Goal: Transaction & Acquisition: Book appointment/travel/reservation

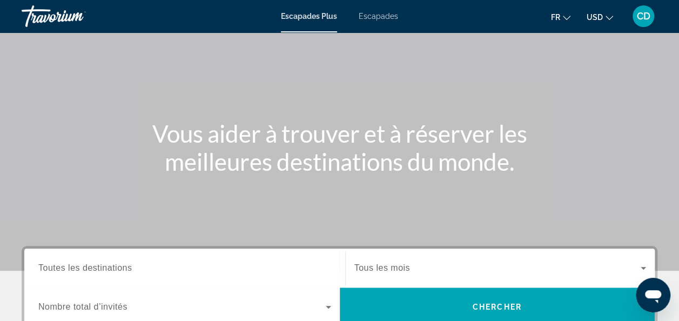
scroll to position [162, 0]
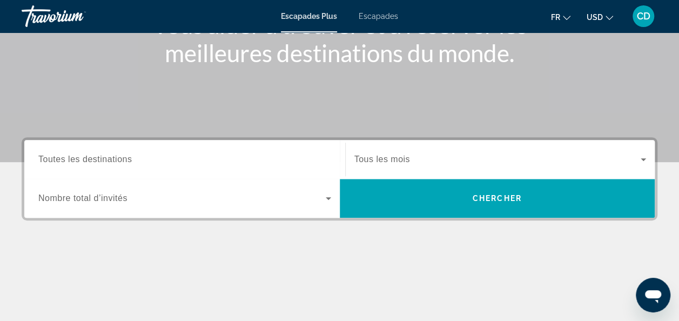
click at [194, 155] on input "Destination Toutes les destinations" at bounding box center [184, 160] width 293 height 13
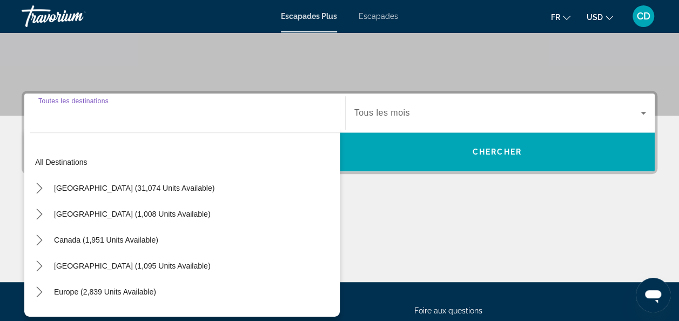
scroll to position [264, 0]
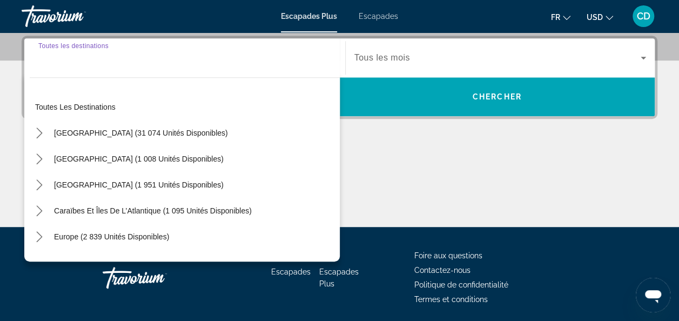
click at [125, 65] on div "Widget de recherche" at bounding box center [184, 58] width 293 height 31
click at [105, 68] on div "Widget de recherche" at bounding box center [184, 58] width 293 height 31
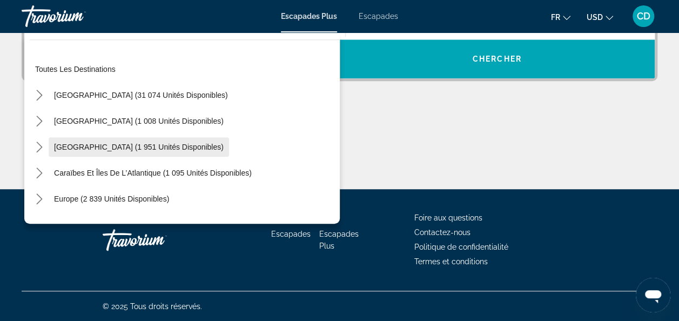
scroll to position [108, 0]
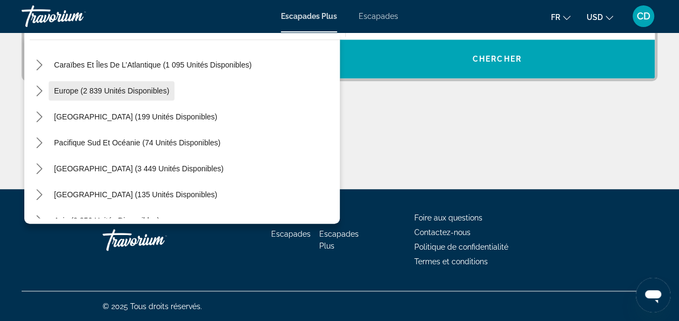
click at [120, 92] on span "Europe (2 839 unités disponibles)" at bounding box center [111, 90] width 115 height 9
type input "**********"
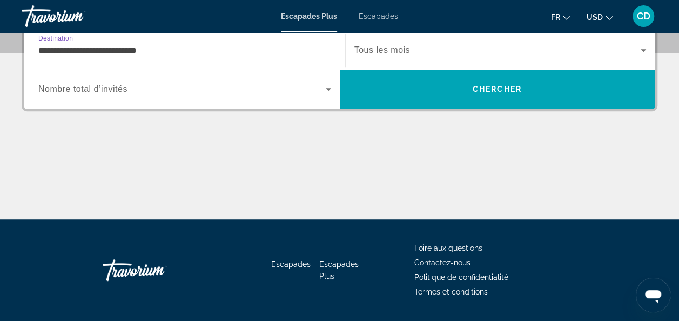
scroll to position [264, 0]
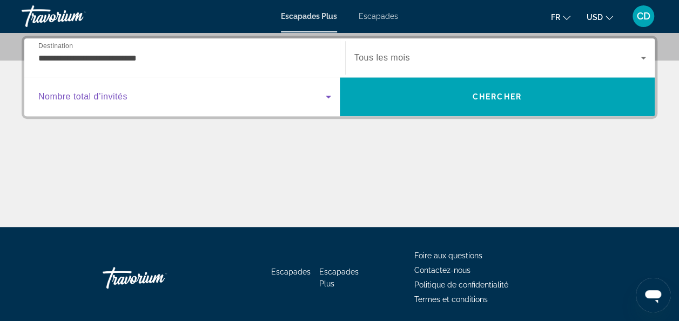
click at [292, 98] on span "Widget de recherche" at bounding box center [182, 96] width 288 height 13
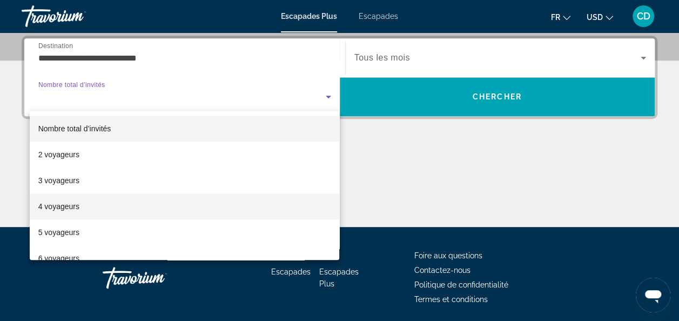
click at [259, 204] on mat-option "4 voyageurs" at bounding box center [185, 207] width 310 height 26
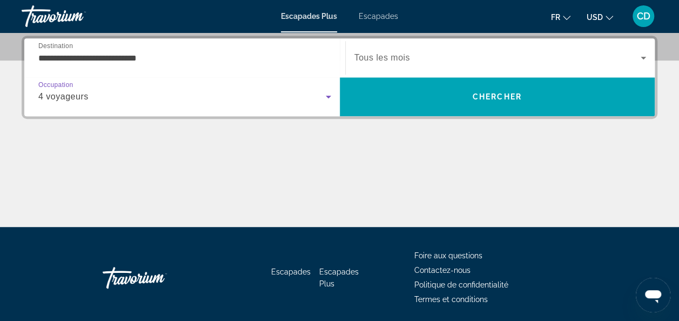
click at [374, 169] on div "Contenu principal" at bounding box center [340, 186] width 636 height 81
click at [437, 58] on span "Widget de recherche" at bounding box center [498, 57] width 287 height 13
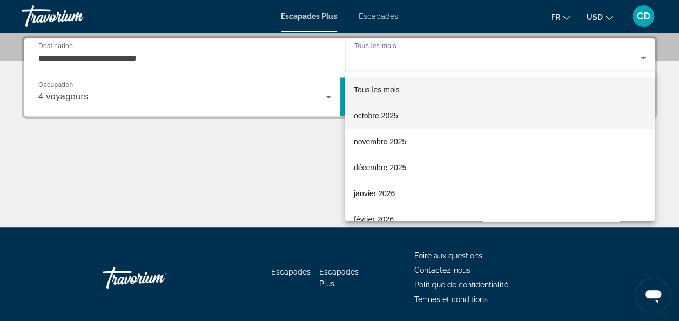
click at [423, 118] on mat-option "octobre 2025" at bounding box center [500, 116] width 310 height 26
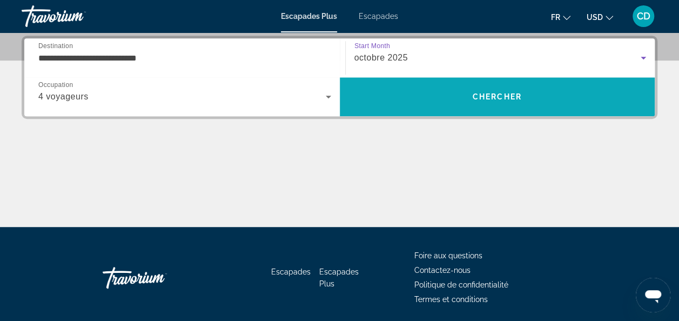
click at [419, 106] on span "Rechercher" at bounding box center [498, 97] width 316 height 26
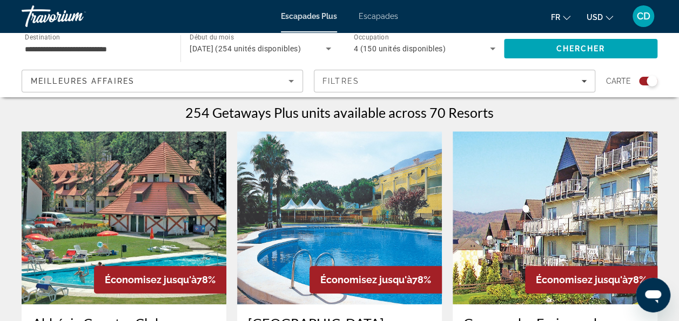
scroll to position [216, 0]
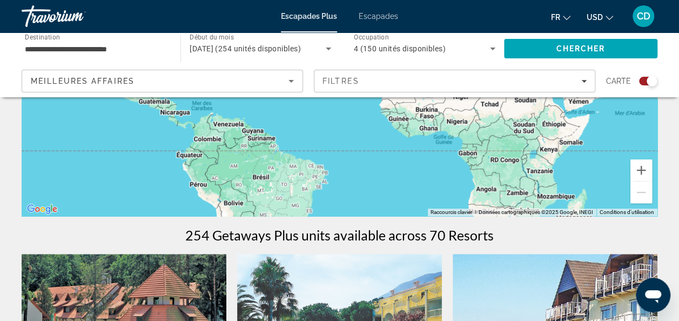
click at [599, 16] on span "USD" at bounding box center [595, 17] width 16 height 9
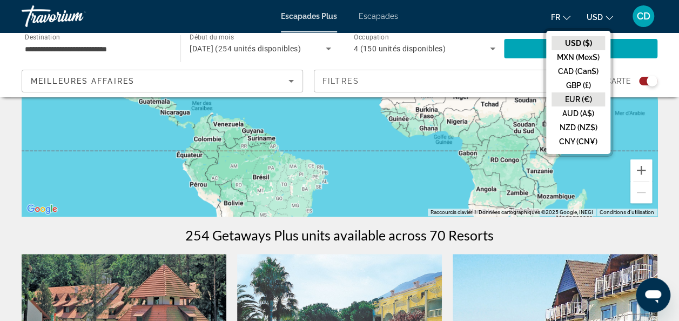
click at [583, 102] on button "EUR (€)" at bounding box center [579, 99] width 54 height 14
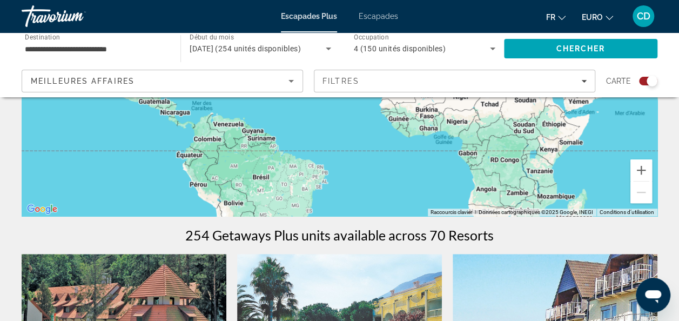
click at [560, 14] on icon "Changer la langue" at bounding box center [562, 18] width 8 height 8
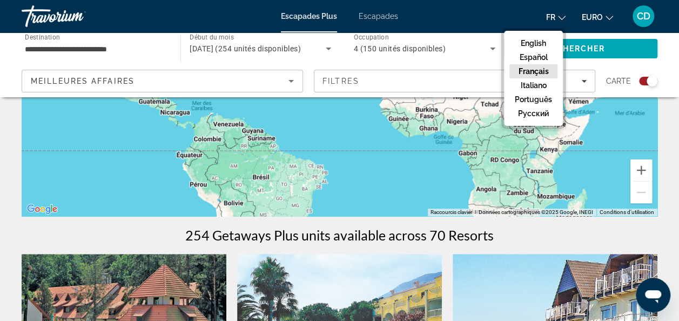
click at [543, 70] on button "Français" at bounding box center [534, 71] width 48 height 14
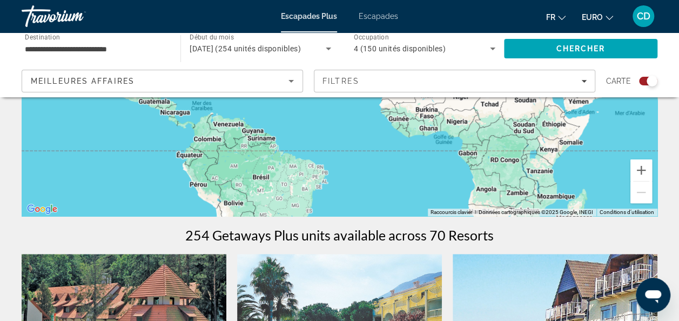
click at [424, 150] on div "Pour activer le glissement avec le clavier, appuyez sur Alt+Entrée. Une fois ce…" at bounding box center [340, 54] width 636 height 324
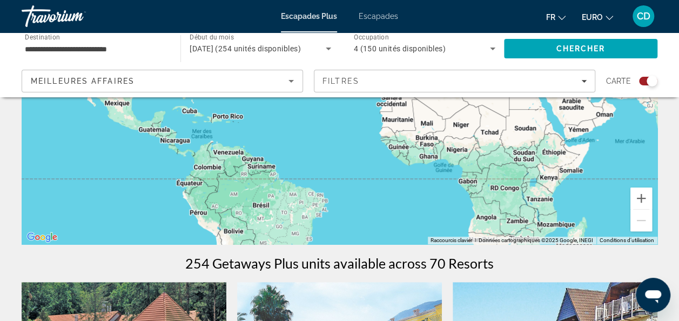
scroll to position [0, 0]
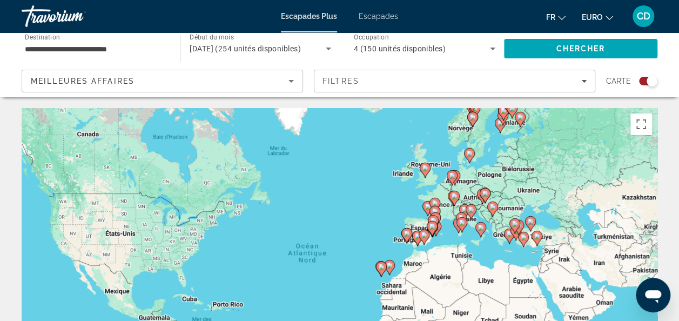
click at [194, 82] on div "Meilleures affaires" at bounding box center [160, 81] width 258 height 13
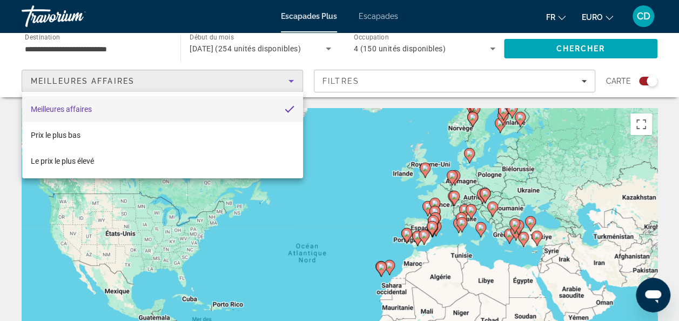
click at [194, 82] on div at bounding box center [339, 160] width 679 height 321
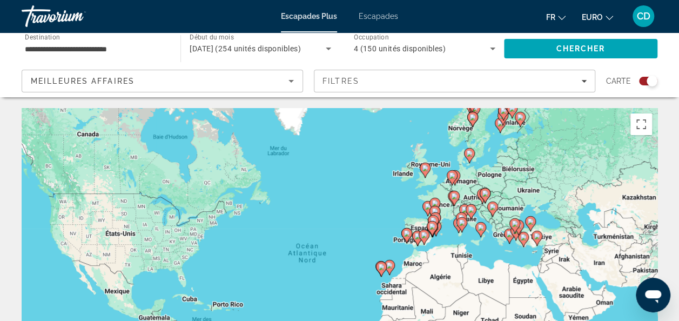
click at [373, 14] on span "Escapades" at bounding box center [378, 16] width 39 height 9
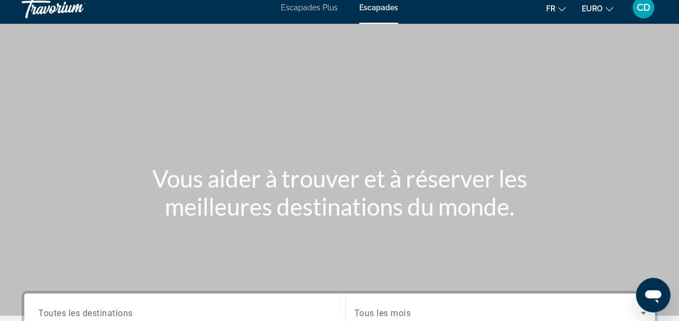
scroll to position [162, 0]
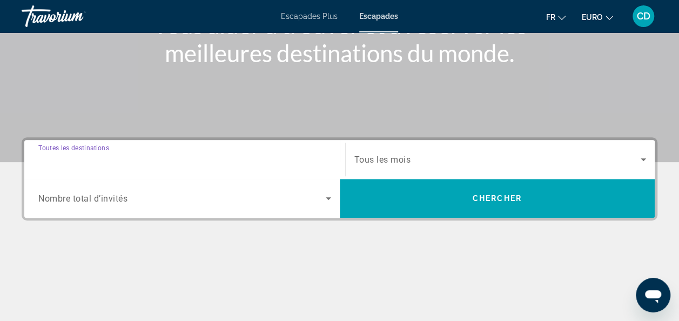
click at [197, 159] on input "Destination Toutes les destinations" at bounding box center [184, 160] width 293 height 13
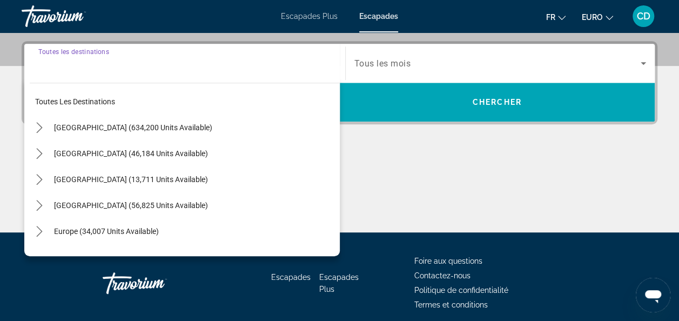
scroll to position [264, 0]
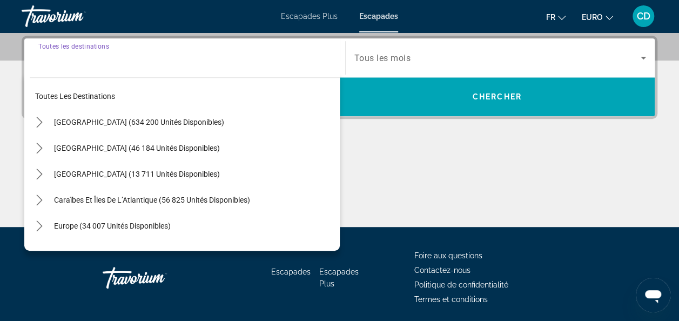
click at [126, 68] on div "Widget de recherche" at bounding box center [184, 58] width 293 height 31
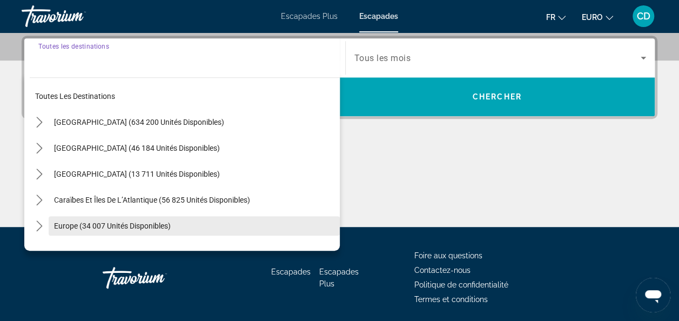
click at [106, 223] on span "Europe (34 007 unités disponibles)" at bounding box center [112, 226] width 117 height 9
type input "**********"
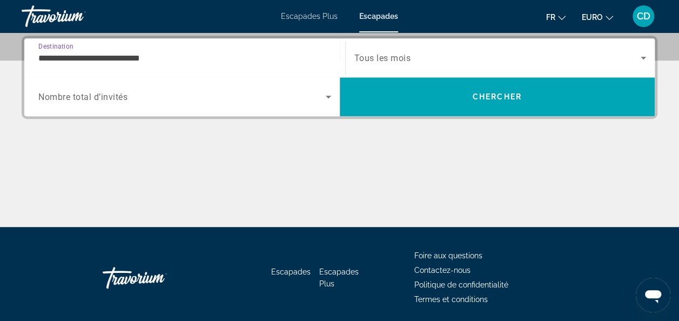
click at [165, 93] on span "Widget de recherche" at bounding box center [182, 96] width 288 height 13
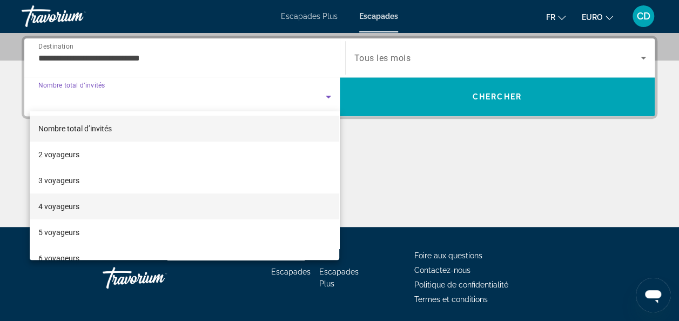
drag, startPoint x: 153, startPoint y: 201, endPoint x: 158, endPoint y: 202, distance: 5.4
click at [153, 201] on mat-option "4 voyageurs" at bounding box center [185, 207] width 310 height 26
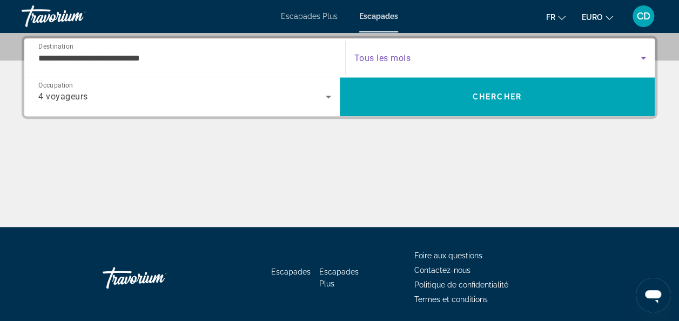
click at [404, 51] on span "Widget de recherche" at bounding box center [498, 57] width 287 height 13
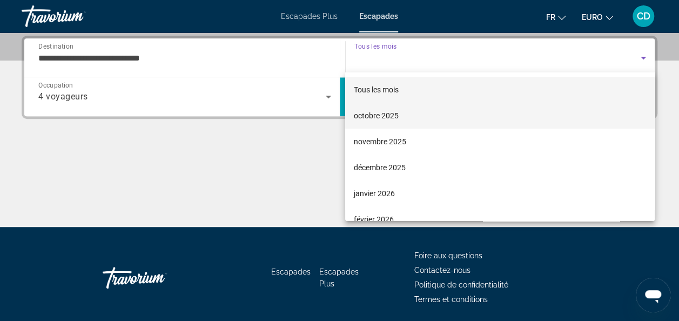
click at [399, 120] on mat-option "octobre 2025" at bounding box center [500, 116] width 310 height 26
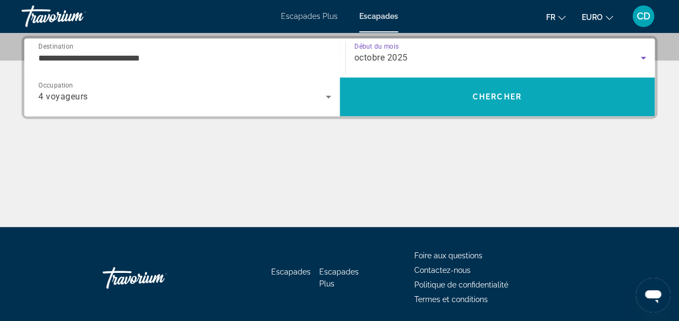
click at [405, 96] on span "Rechercher" at bounding box center [498, 97] width 316 height 26
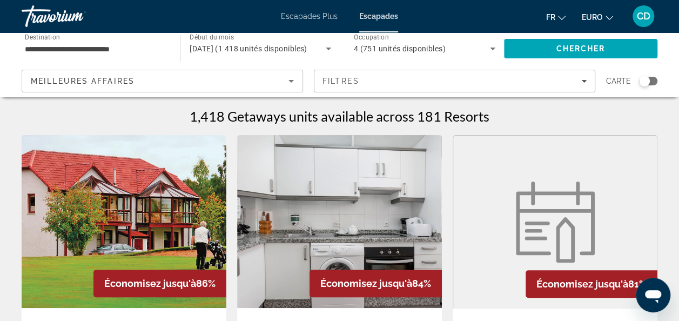
click at [650, 83] on div "Widget de recherche" at bounding box center [648, 81] width 18 height 9
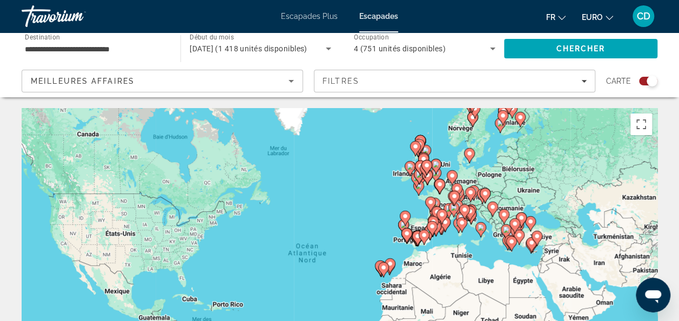
click at [423, 169] on icon "Contenu principal" at bounding box center [427, 168] width 10 height 14
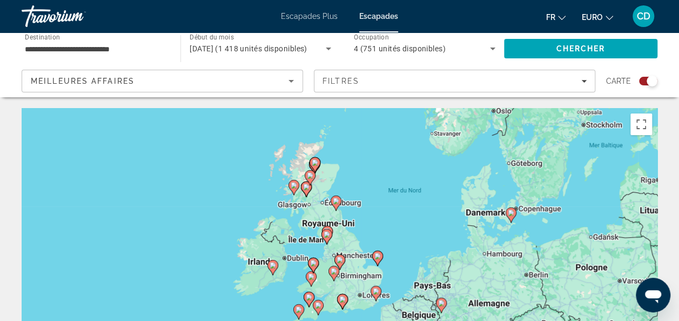
click at [377, 290] on image "Contenu principal" at bounding box center [376, 291] width 6 height 6
type input "**********"
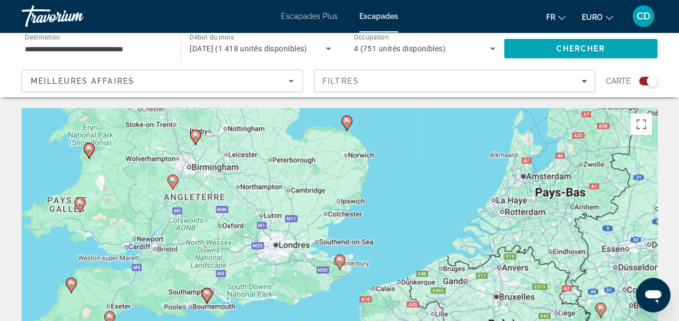
click at [276, 243] on div "Pour naviguer, appuyez sur les touches fléchées. Pour activer le glissement ave…" at bounding box center [340, 270] width 636 height 324
click at [276, 249] on div "Pour activer le glissement avec le clavier, appuyez sur Alt+Entrée. Une fois ce…" at bounding box center [340, 270] width 636 height 324
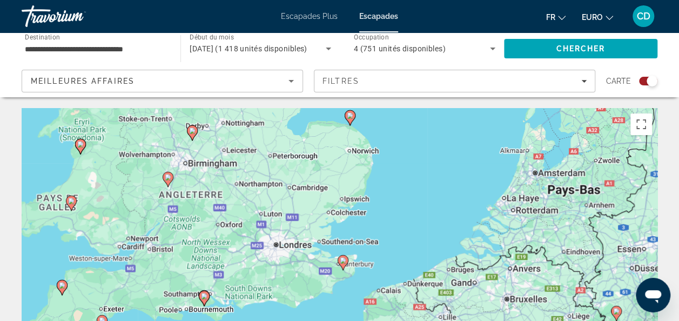
click at [276, 249] on div "Pour activer le glissement avec le clavier, appuyez sur Alt+Entrée. Une fois ce…" at bounding box center [340, 270] width 636 height 324
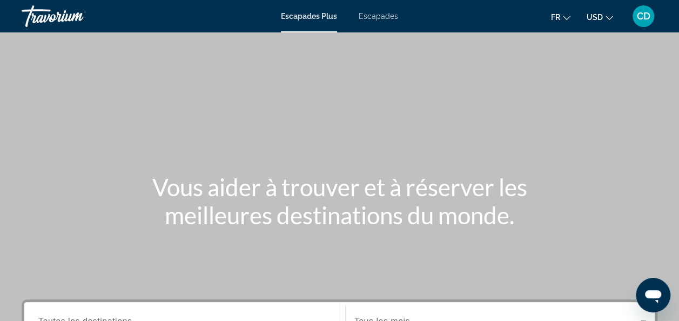
click at [599, 15] on span "USD" at bounding box center [595, 17] width 16 height 9
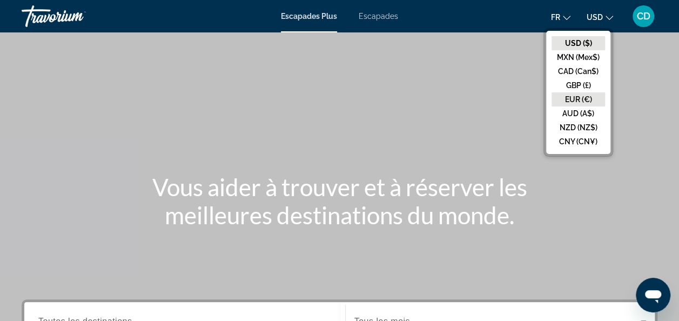
click at [588, 95] on button "EUR (€)" at bounding box center [579, 99] width 54 height 14
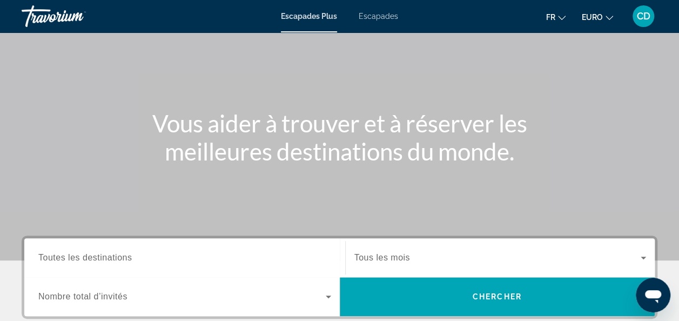
scroll to position [162, 0]
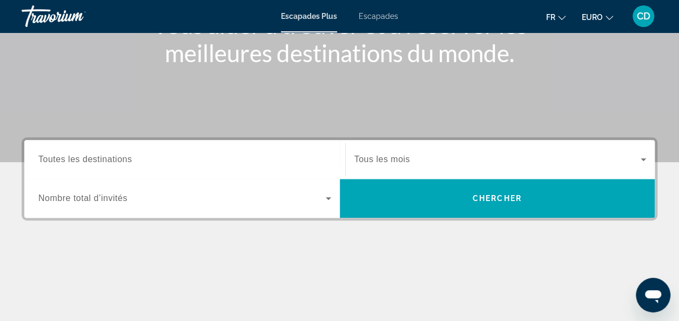
click at [200, 164] on input "Destination Toutes les destinations" at bounding box center [184, 160] width 293 height 13
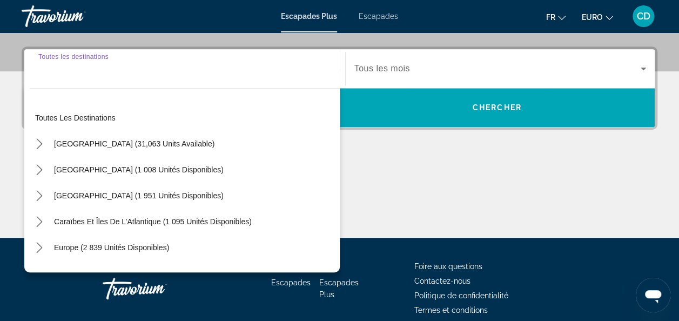
scroll to position [264, 0]
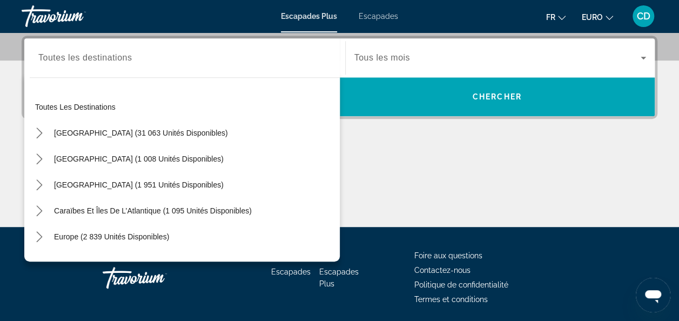
click at [431, 169] on div "Contenu principal" at bounding box center [340, 186] width 636 height 81
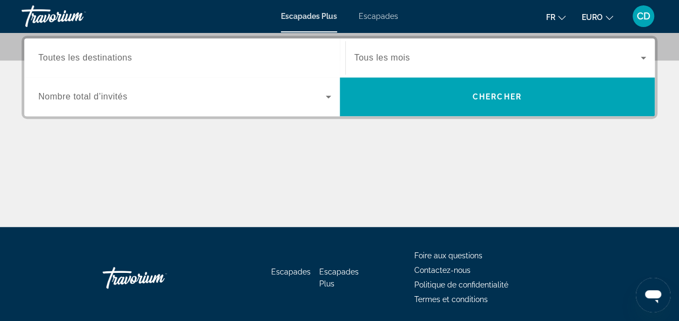
click at [308, 103] on div "Widget de recherche" at bounding box center [184, 97] width 293 height 30
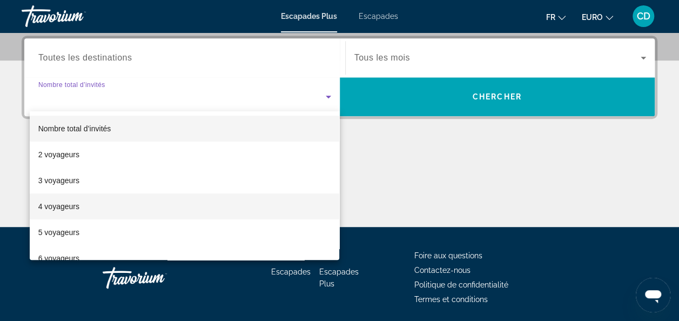
click at [278, 203] on mat-option "4 voyageurs" at bounding box center [185, 207] width 310 height 26
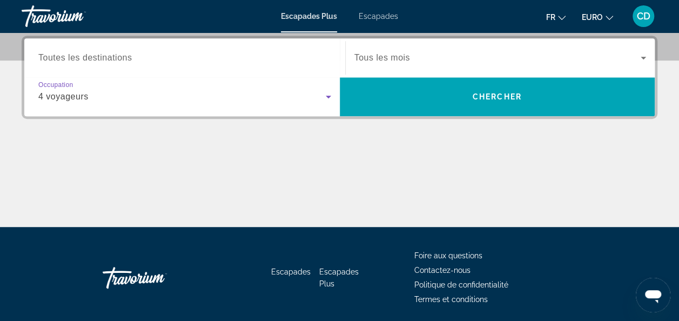
click at [380, 175] on div "Contenu principal" at bounding box center [340, 186] width 636 height 81
click at [416, 64] on div "Widget de recherche" at bounding box center [501, 58] width 292 height 30
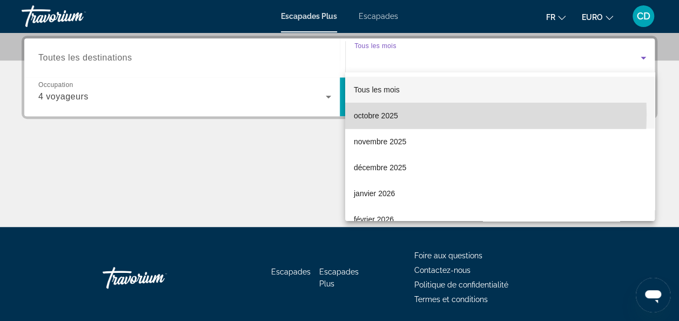
click at [414, 115] on mat-option "octobre 2025" at bounding box center [500, 116] width 310 height 26
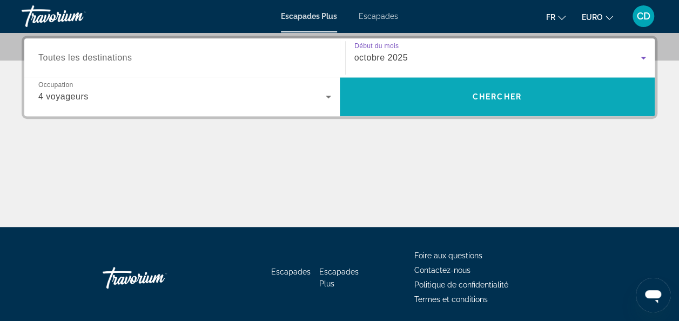
click at [418, 101] on span "Rechercher" at bounding box center [498, 97] width 316 height 26
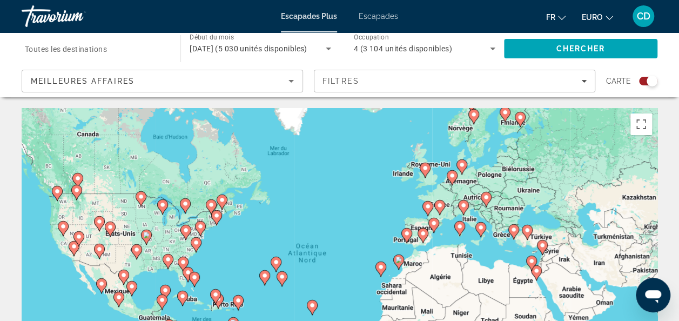
click at [424, 165] on image "Contenu principal" at bounding box center [425, 168] width 6 height 6
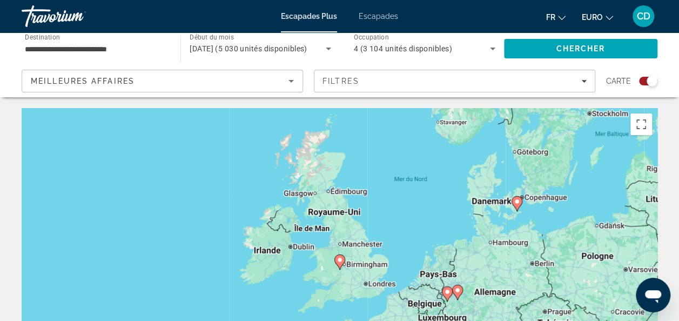
click at [337, 262] on image "Contenu principal" at bounding box center [340, 260] width 6 height 6
type input "**********"
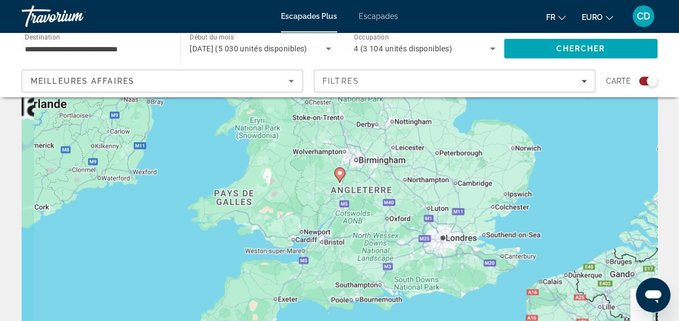
scroll to position [108, 0]
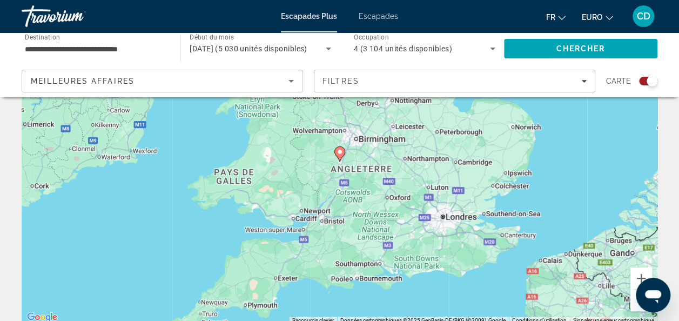
click at [450, 223] on div "Pour activer le glissement avec le clavier, appuyez sur Alt+Entrée. Une fois ce…" at bounding box center [340, 162] width 636 height 324
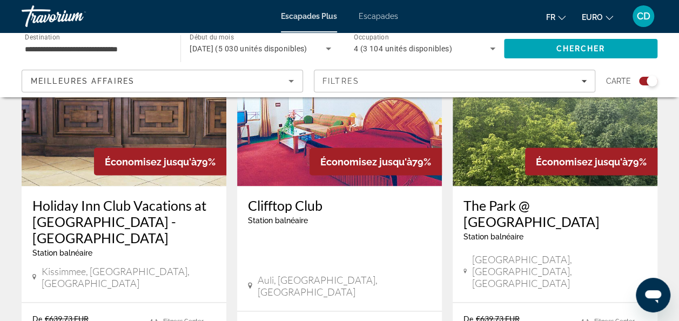
scroll to position [919, 0]
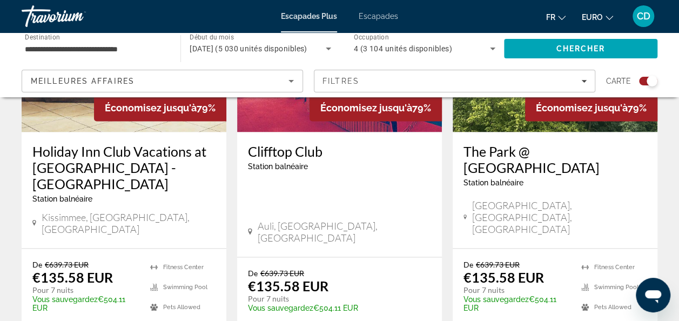
click at [204, 77] on div "Meilleures affaires" at bounding box center [160, 81] width 258 height 13
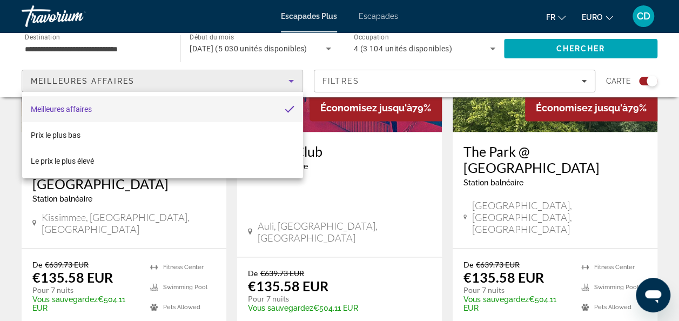
click at [204, 77] on div at bounding box center [339, 160] width 679 height 321
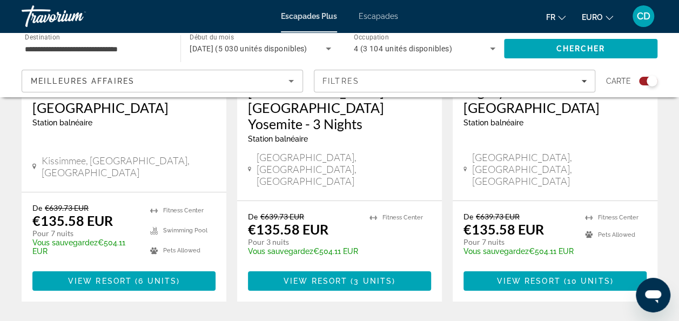
scroll to position [1838, 0]
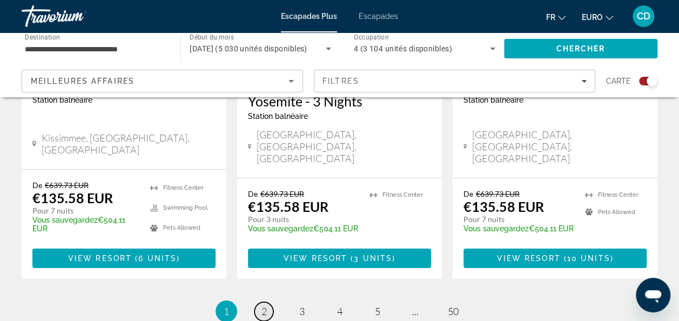
click at [265, 305] on span "2" at bounding box center [264, 311] width 5 height 12
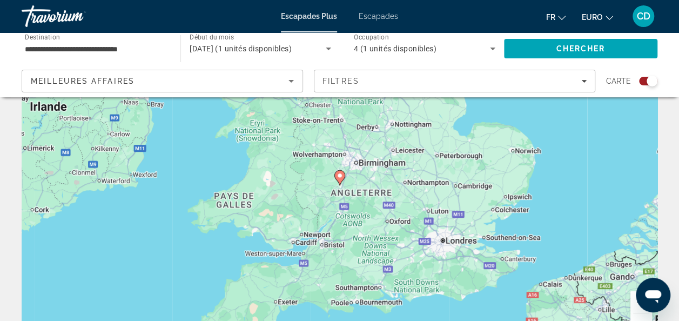
scroll to position [108, 0]
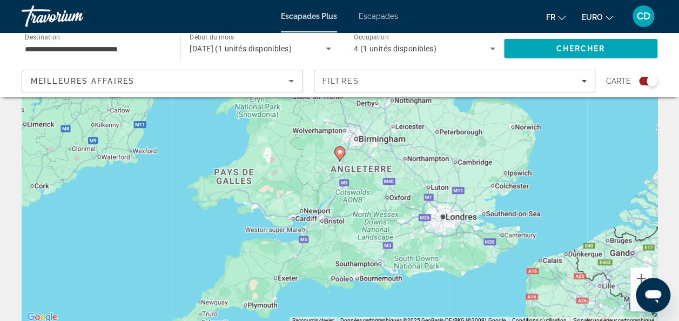
click at [341, 153] on image "Contenu principal" at bounding box center [340, 152] width 6 height 6
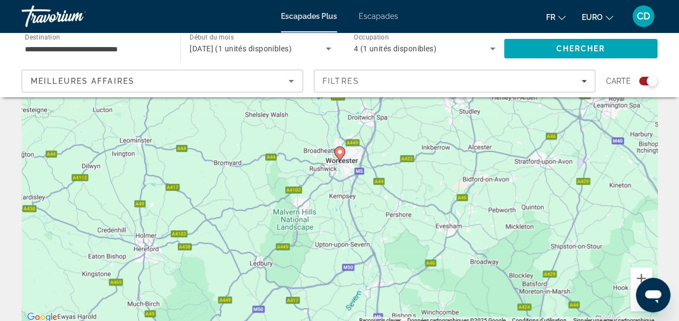
click at [337, 151] on image "Contenu principal" at bounding box center [340, 152] width 6 height 6
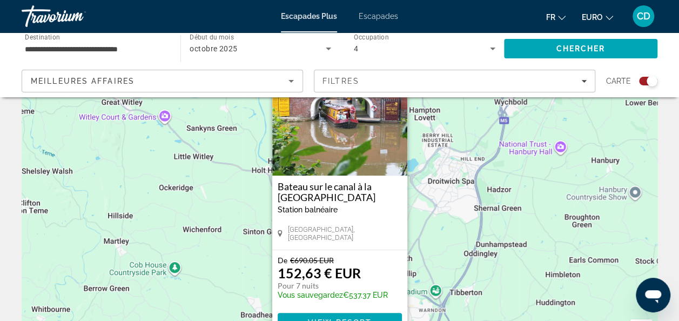
scroll to position [0, 0]
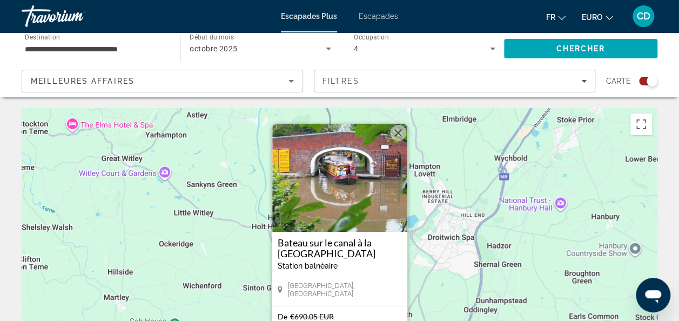
click at [394, 132] on button "Fermer" at bounding box center [398, 133] width 16 height 16
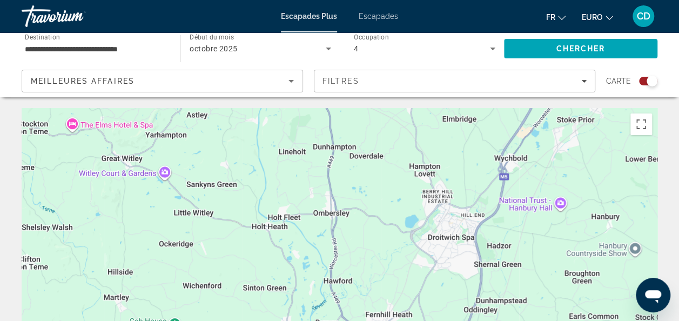
click at [359, 196] on div "Pour naviguer, appuyez sur les touches fléchées. Pour activer le glissement ave…" at bounding box center [340, 270] width 636 height 324
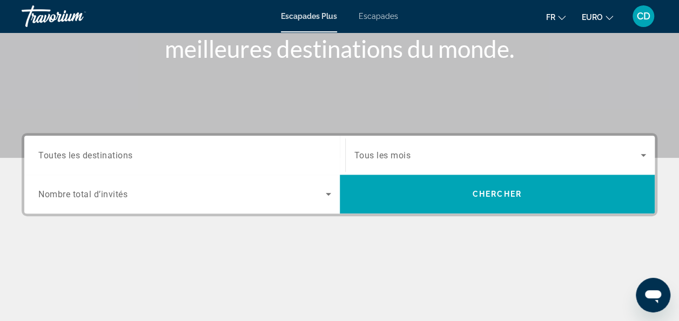
scroll to position [216, 0]
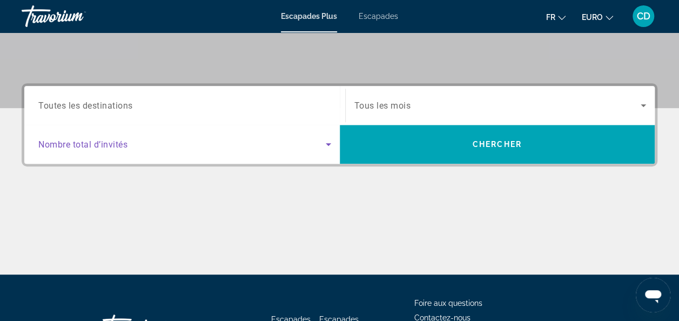
click at [247, 146] on span "Widget de recherche" at bounding box center [182, 144] width 288 height 13
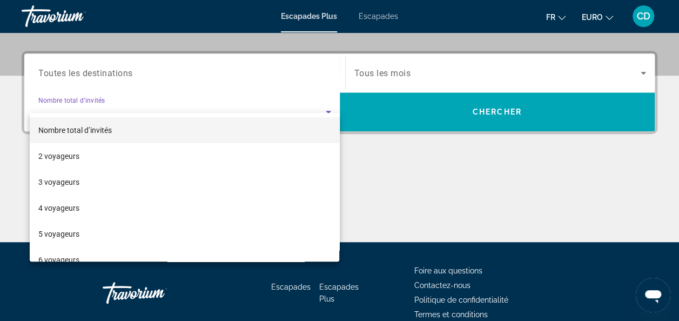
scroll to position [264, 0]
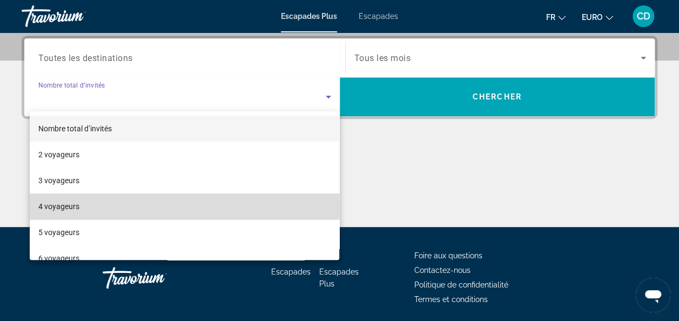
click at [234, 206] on mat-option "4 voyageurs" at bounding box center [185, 207] width 310 height 26
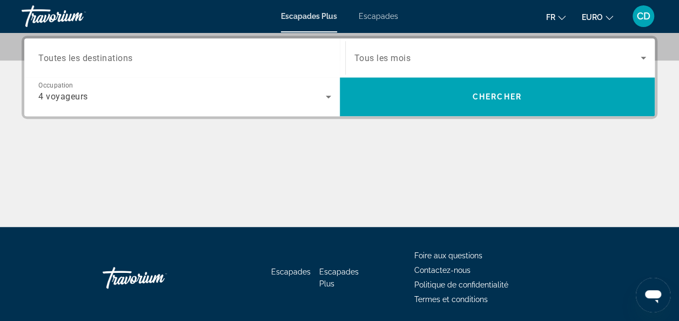
click at [320, 183] on div "Contenu principal" at bounding box center [340, 186] width 636 height 81
click at [426, 64] on div "Widget de recherche" at bounding box center [501, 58] width 292 height 30
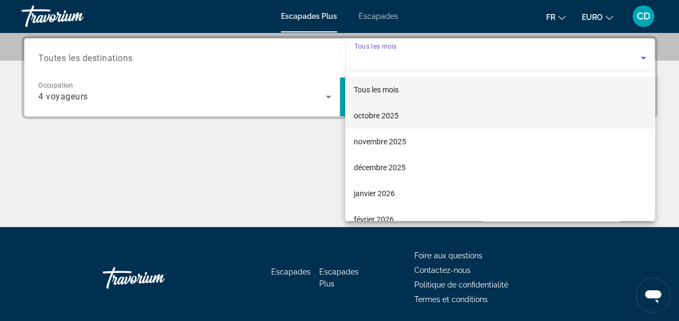
click at [415, 122] on mat-option "octobre 2025" at bounding box center [500, 116] width 310 height 26
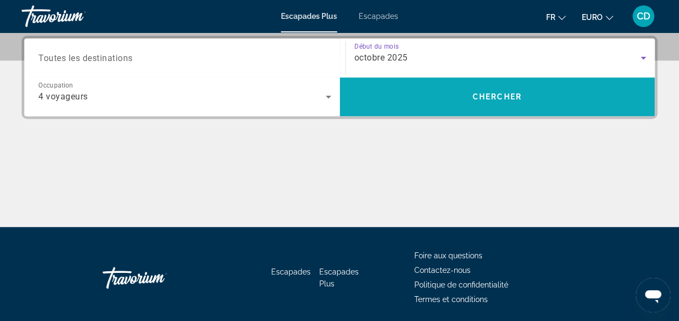
click at [416, 107] on span "Rechercher" at bounding box center [498, 97] width 316 height 26
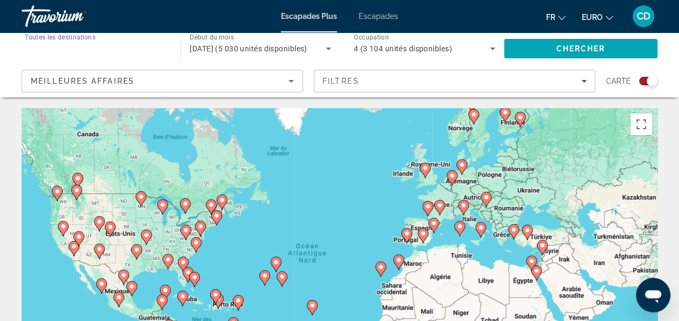
click at [129, 54] on input "Destination Toutes les destinations" at bounding box center [96, 49] width 142 height 13
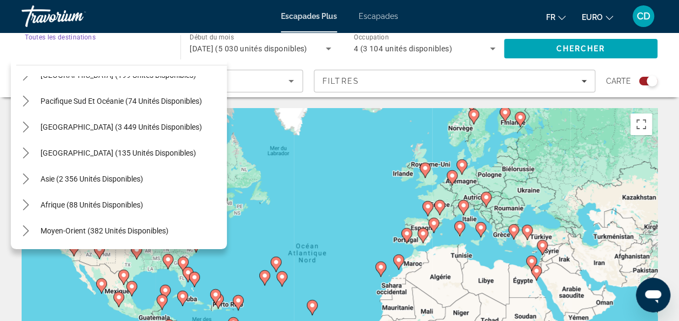
scroll to position [270, 0]
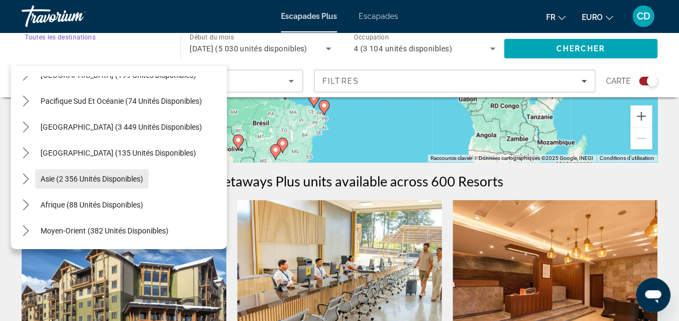
click at [112, 179] on span "Asie (2 356 unités disponibles)" at bounding box center [92, 179] width 103 height 9
type input "**********"
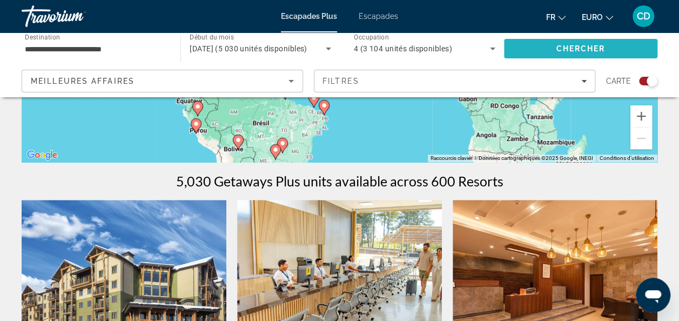
click at [528, 46] on span "Rechercher" at bounding box center [581, 49] width 154 height 26
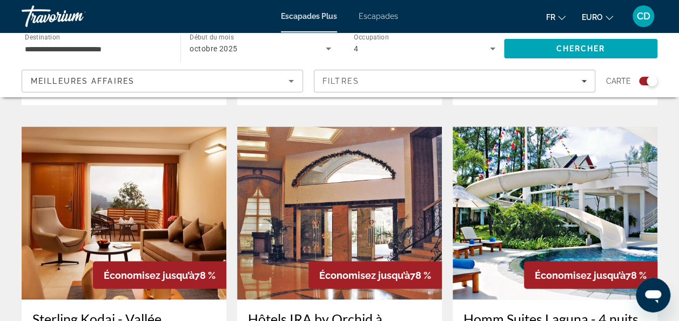
scroll to position [766, 0]
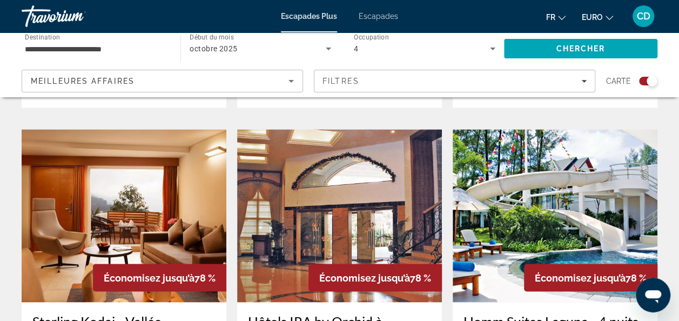
click at [560, 210] on img "Contenu principal" at bounding box center [555, 215] width 205 height 173
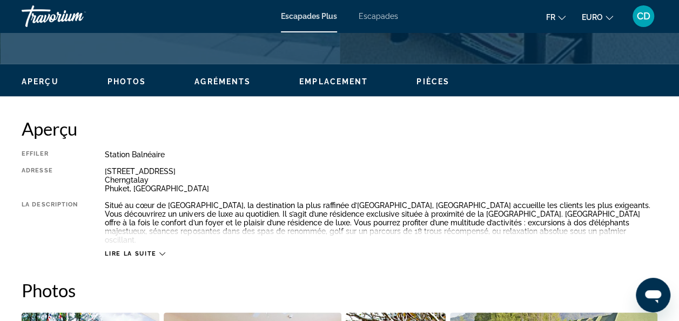
scroll to position [486, 0]
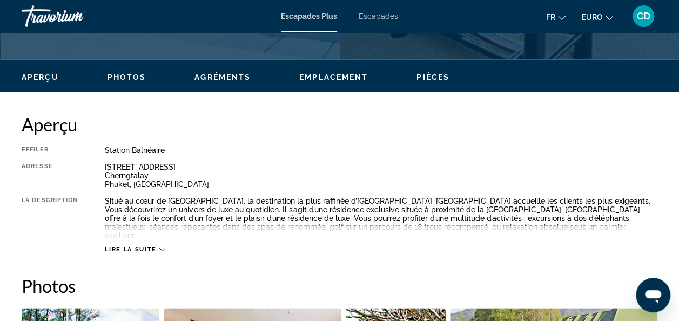
click at [358, 168] on div "61 Moo 4, Srisoonthorn Road Cherngtalay Phuket, Thaïlande" at bounding box center [381, 176] width 553 height 26
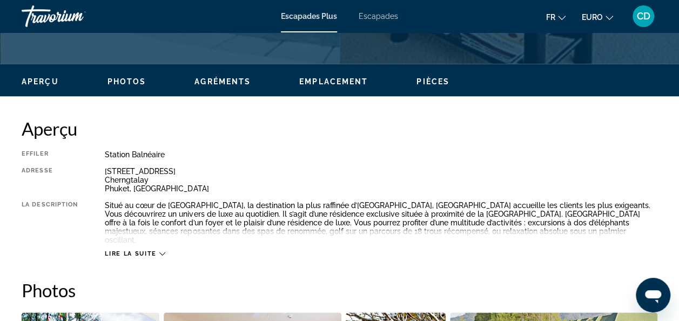
scroll to position [378, 0]
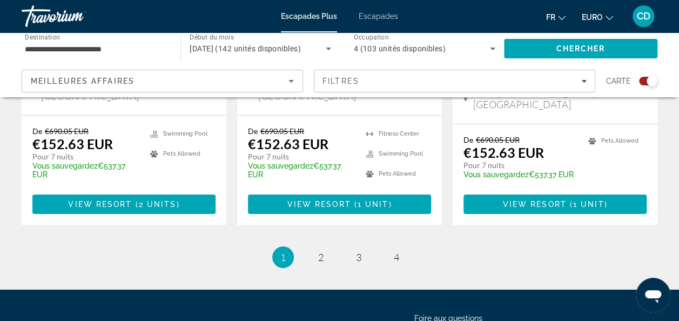
scroll to position [1845, 0]
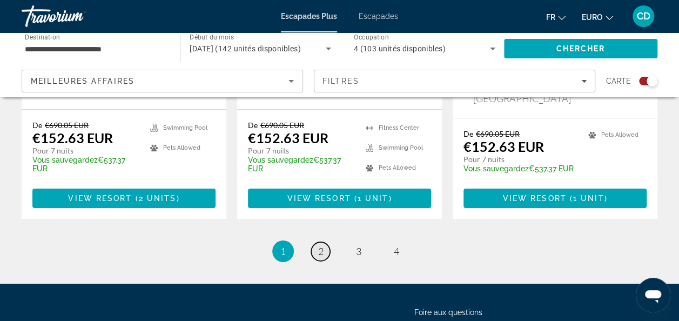
click at [320, 245] on span "2" at bounding box center [320, 251] width 5 height 12
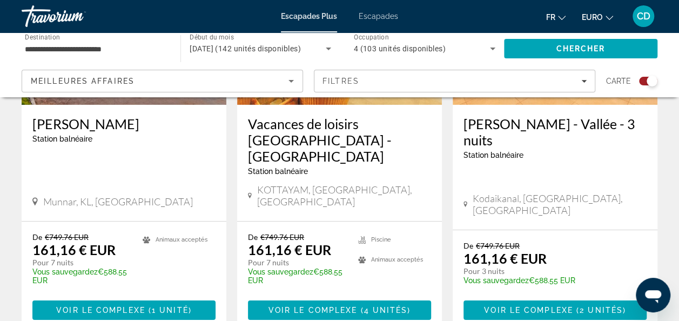
scroll to position [1838, 0]
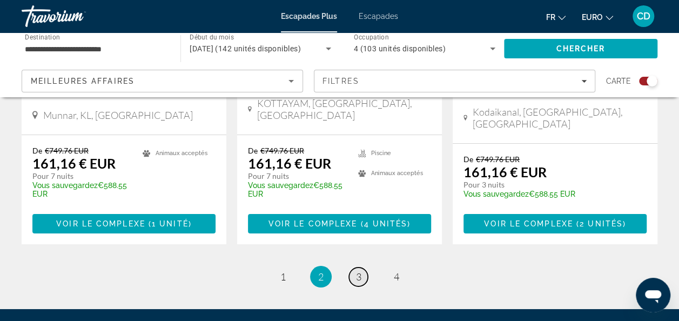
click at [363, 268] on link "page 3" at bounding box center [358, 277] width 19 height 19
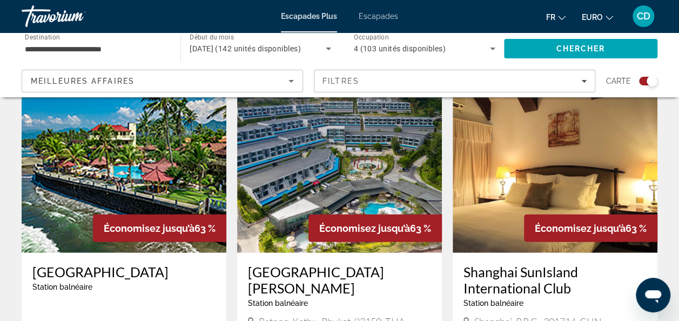
scroll to position [1189, 0]
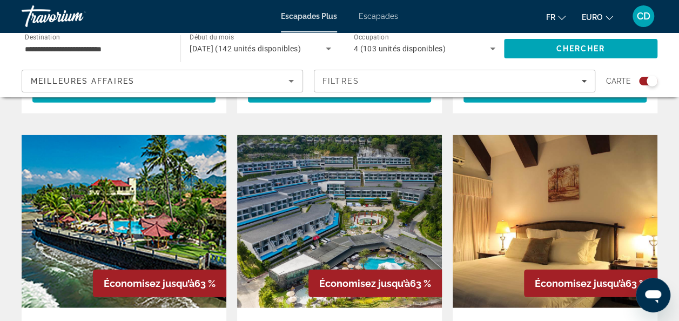
click at [341, 152] on img "Contenu principal" at bounding box center [339, 221] width 205 height 173
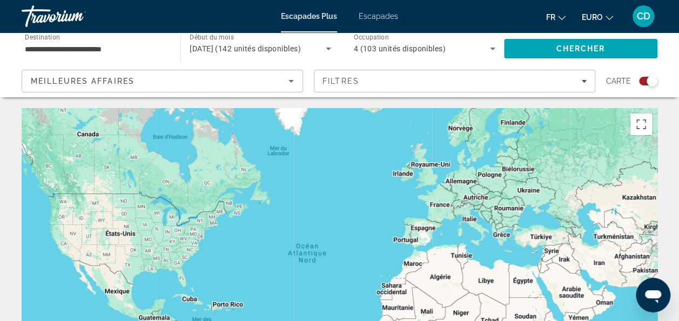
click at [286, 44] on span "octobre 2025 (142 unités disponibles)" at bounding box center [245, 48] width 111 height 9
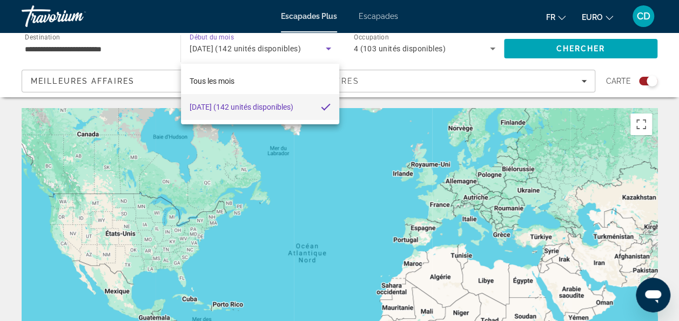
click at [288, 56] on div at bounding box center [339, 160] width 679 height 321
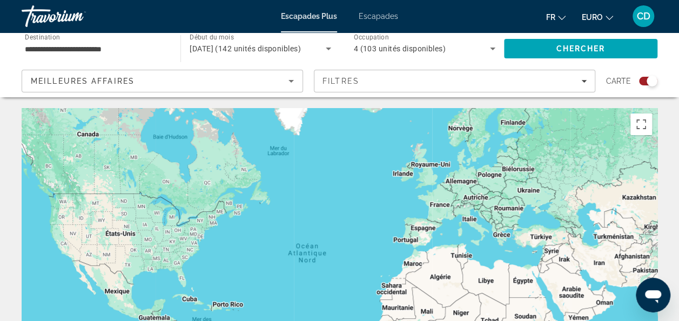
click at [372, 194] on div "Pour activer le glissement avec le clavier, appuyez sur Alt+Entrée. Une fois ce…" at bounding box center [340, 270] width 636 height 324
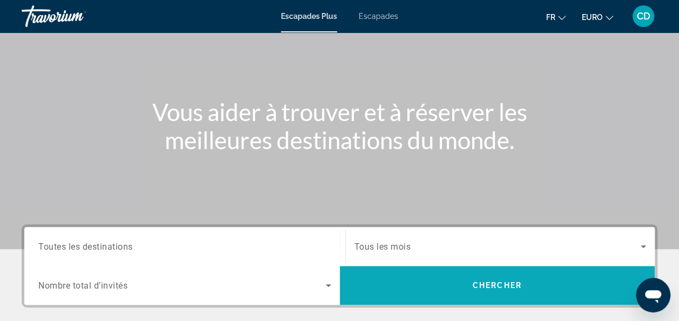
scroll to position [162, 0]
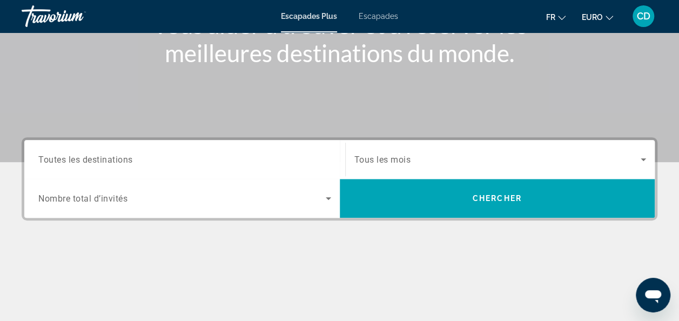
click at [371, 156] on span "Tous les mois" at bounding box center [383, 160] width 57 height 10
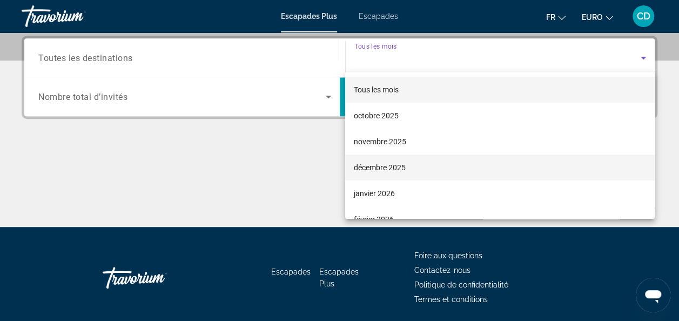
scroll to position [108, 0]
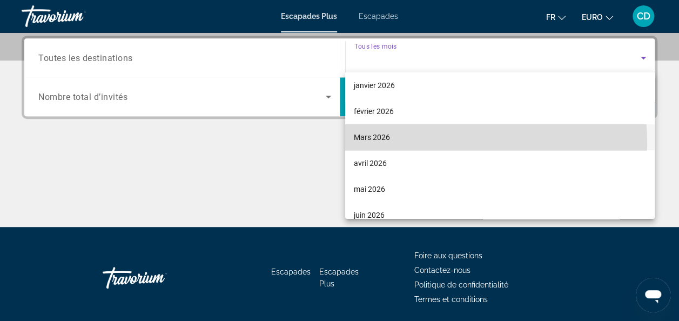
click at [405, 143] on mat-option "Mars 2026" at bounding box center [500, 137] width 310 height 26
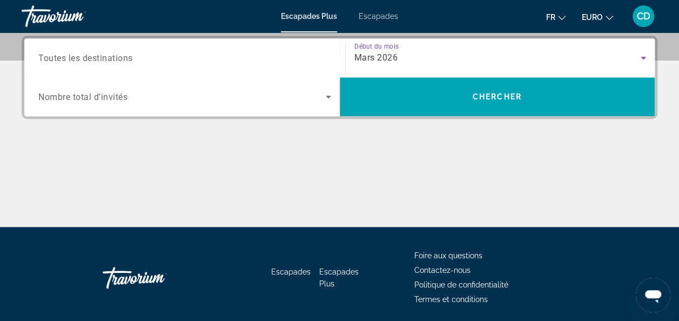
click at [117, 54] on span "Toutes les destinations" at bounding box center [85, 57] width 95 height 10
click at [117, 54] on input "Destination Toutes les destinations" at bounding box center [184, 58] width 293 height 13
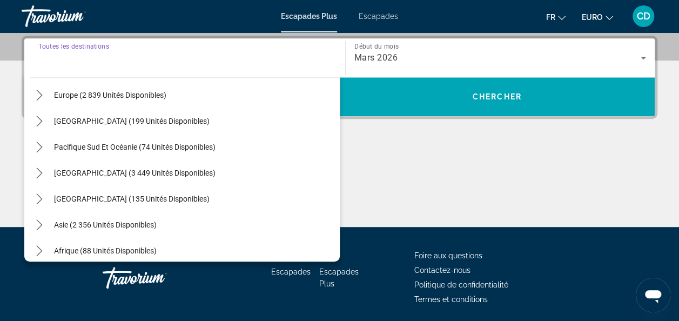
scroll to position [162, 0]
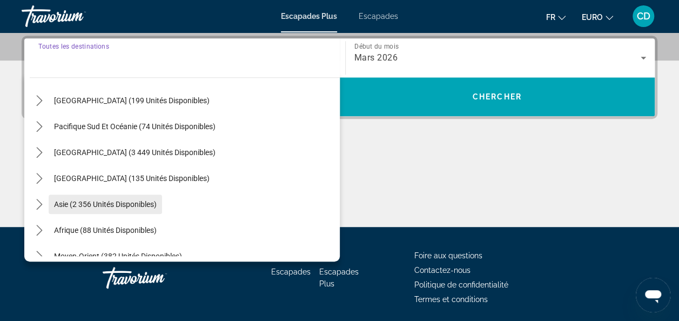
click at [133, 204] on span "Asie (2 356 unités disponibles)" at bounding box center [105, 204] width 103 height 9
type input "**********"
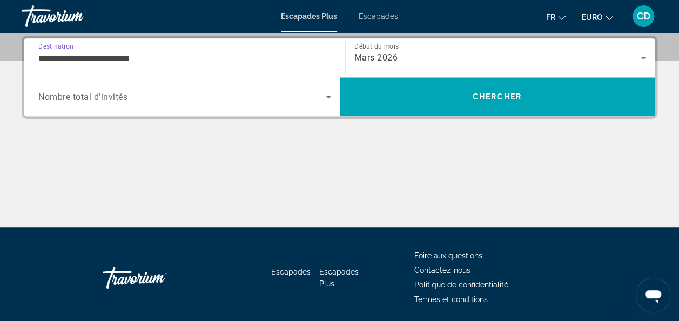
click at [150, 103] on div "Widget de recherche" at bounding box center [184, 97] width 293 height 30
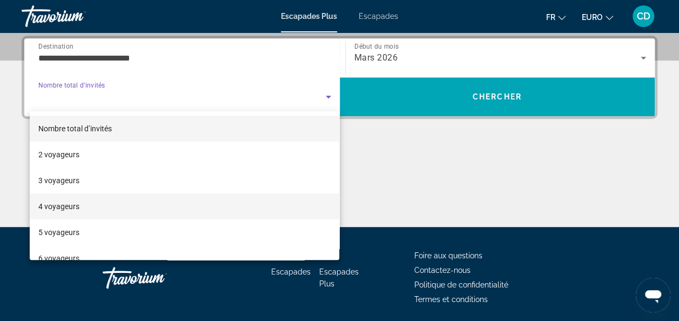
click at [156, 199] on mat-option "4 voyageurs" at bounding box center [185, 207] width 310 height 26
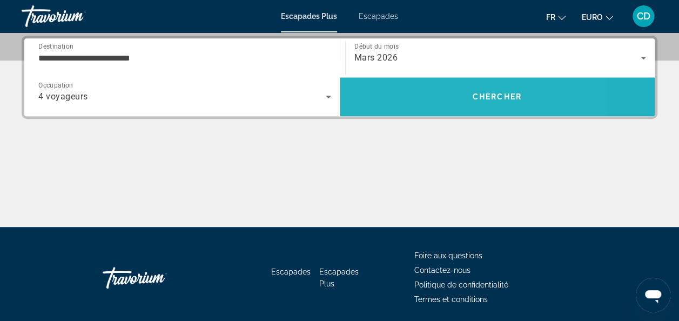
click at [426, 98] on span "Rechercher" at bounding box center [498, 97] width 316 height 26
